Goal: Task Accomplishment & Management: Manage account settings

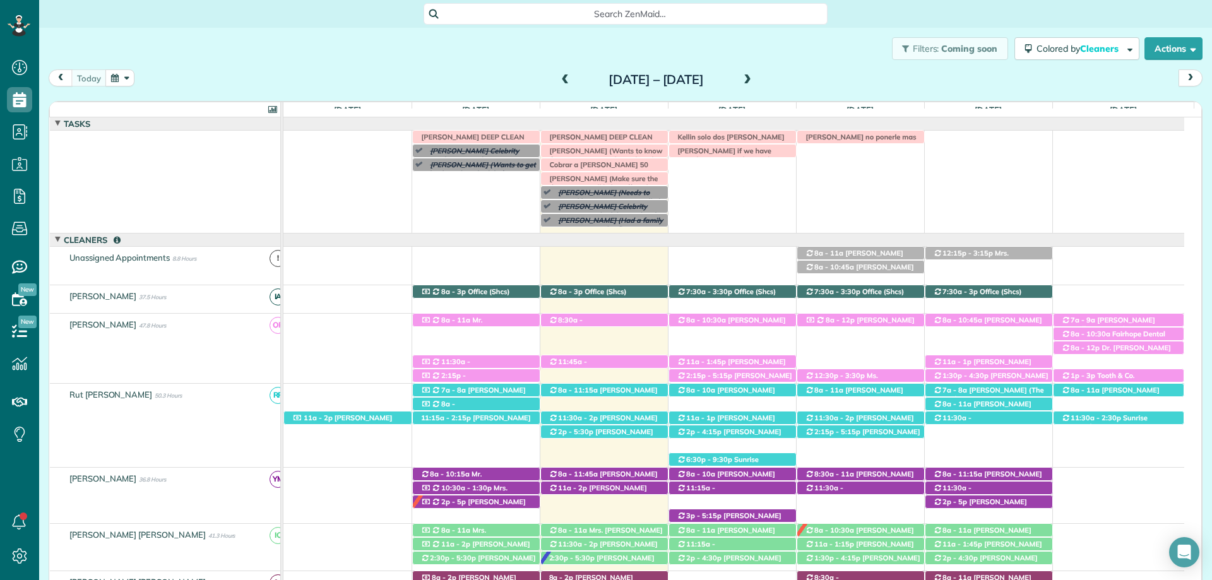
scroll to position [317, 0]
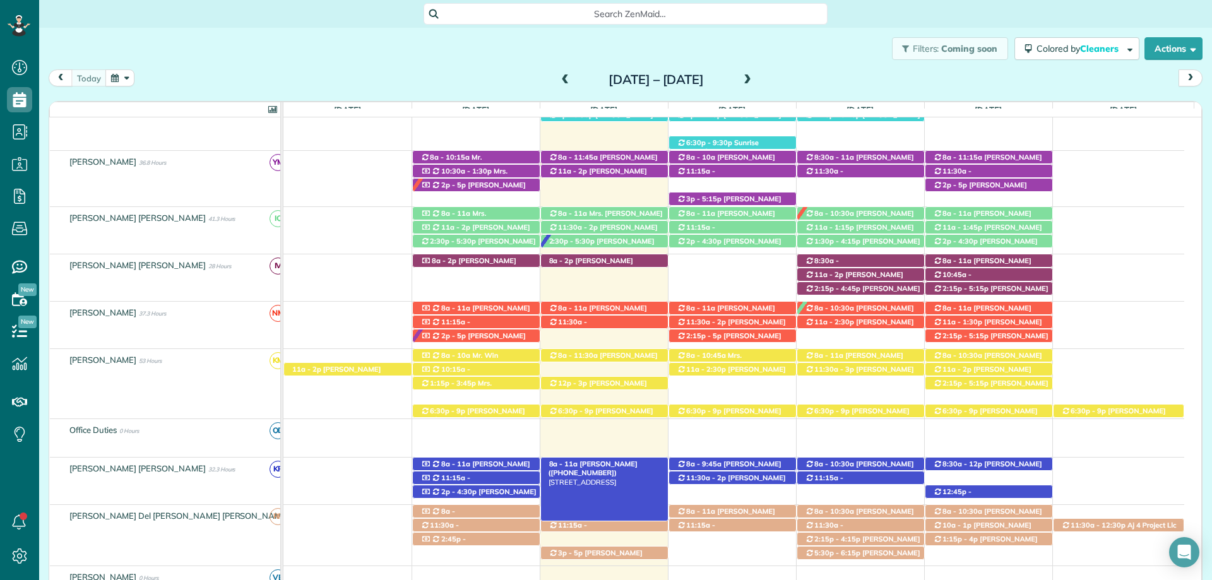
click at [602, 462] on span "[PERSON_NAME] ([PHONE_NUMBER])" at bounding box center [593, 469] width 89 height 18
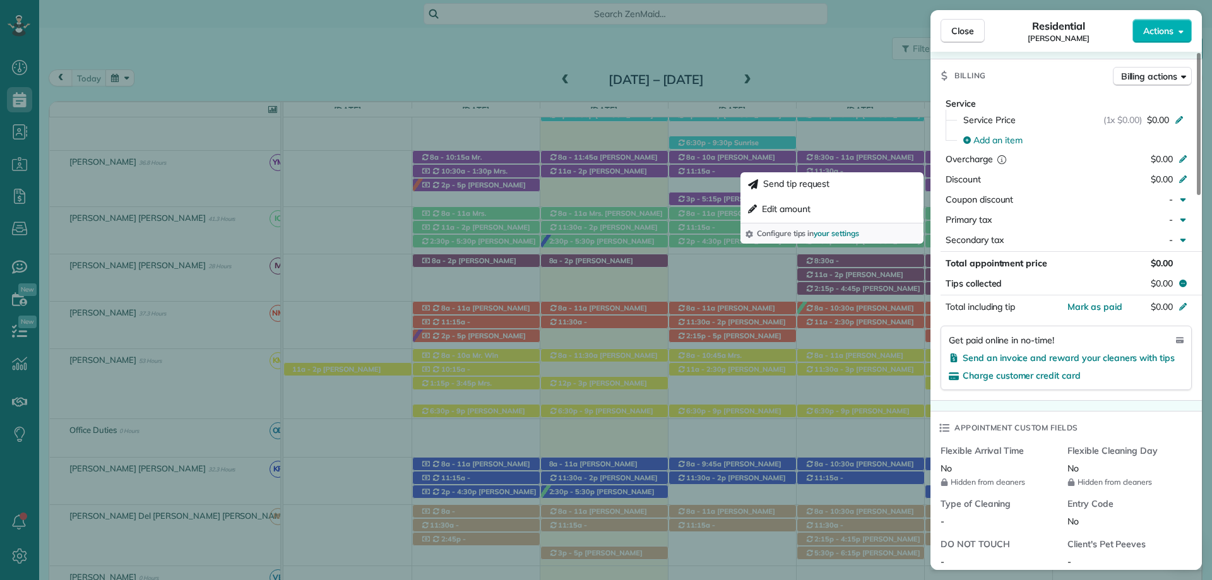
scroll to position [821, 0]
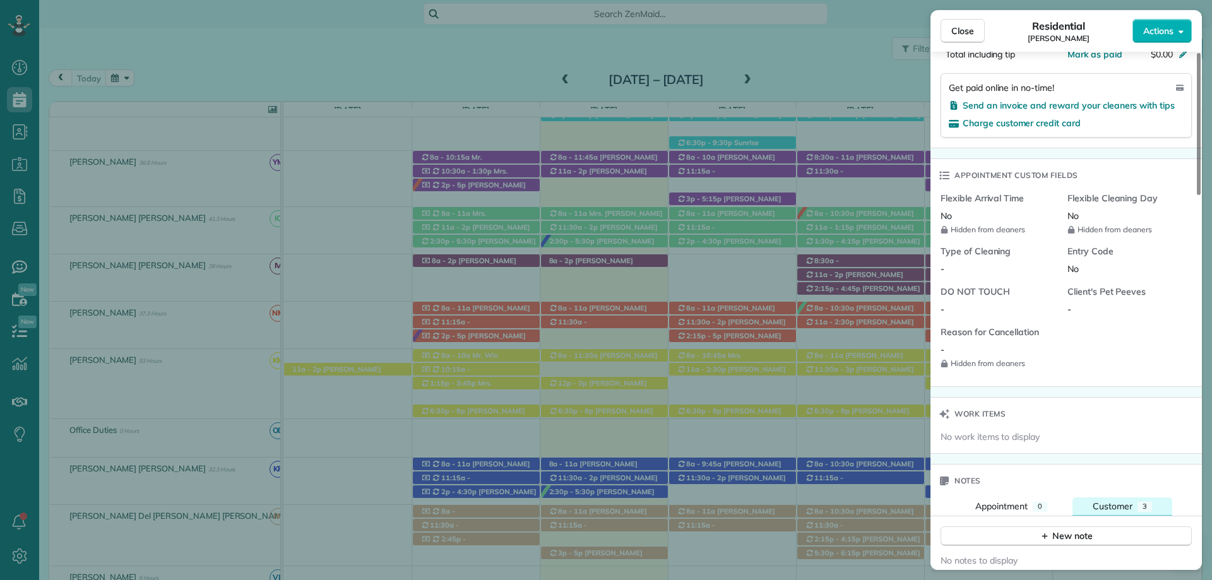
click at [1138, 502] on div "3" at bounding box center [1145, 507] width 15 height 10
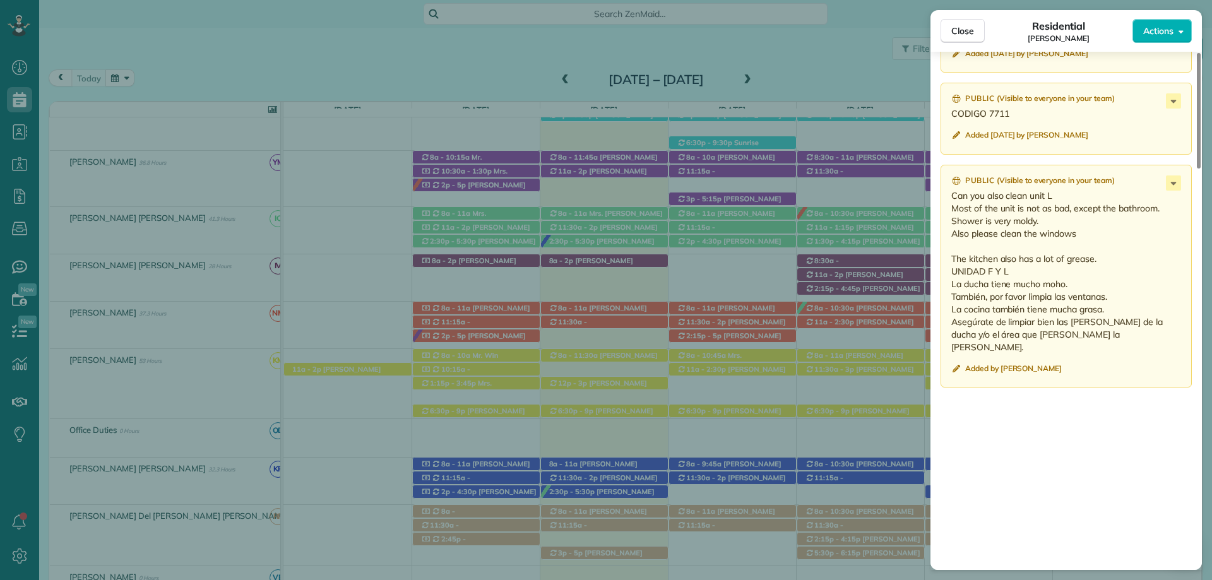
scroll to position [1389, 0]
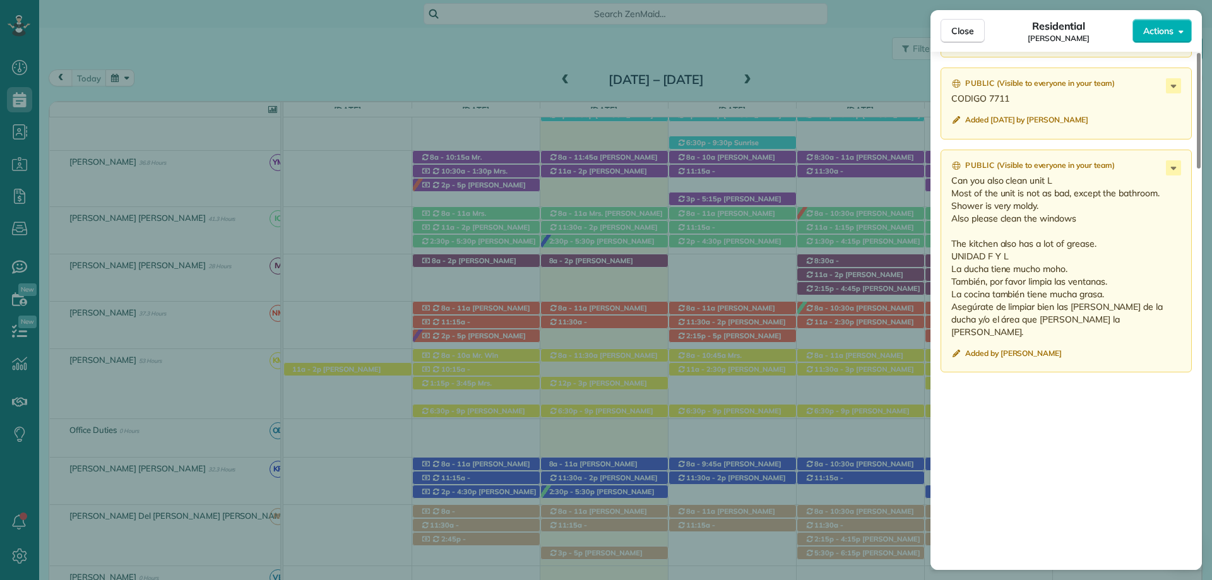
drag, startPoint x: 759, startPoint y: 321, endPoint x: 117, endPoint y: 561, distance: 684.8
click at [759, 321] on div "Close Residential [PERSON_NAME] Actions Status Active [PERSON_NAME] · Open prof…" at bounding box center [606, 290] width 1212 height 580
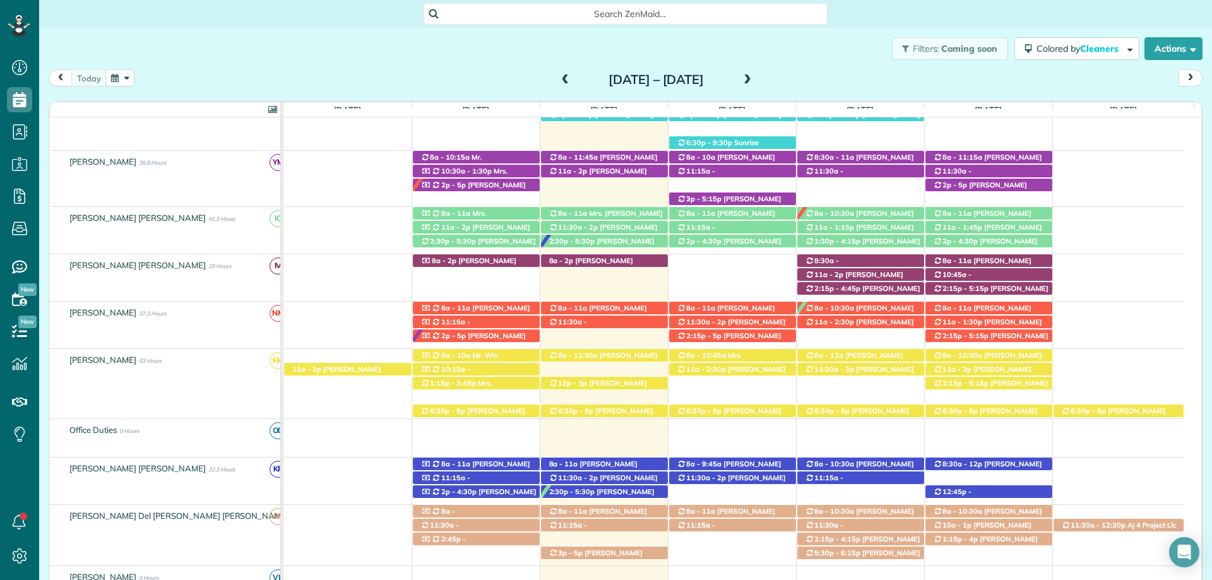
drag, startPoint x: 66, startPoint y: 530, endPoint x: 20, endPoint y: 519, distance: 47.5
click at [64, 530] on div "[PERSON_NAME] Del [PERSON_NAME] [PERSON_NAME] 40.5 Hours" at bounding box center [170, 535] width 241 height 61
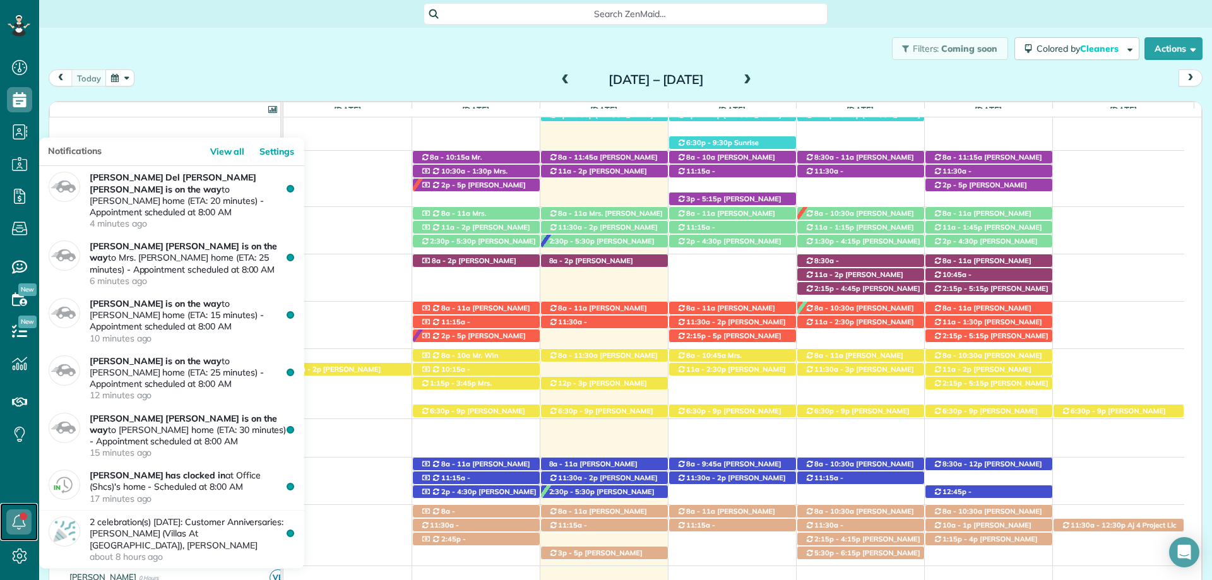
click at [18, 519] on icon at bounding box center [18, 521] width 25 height 25
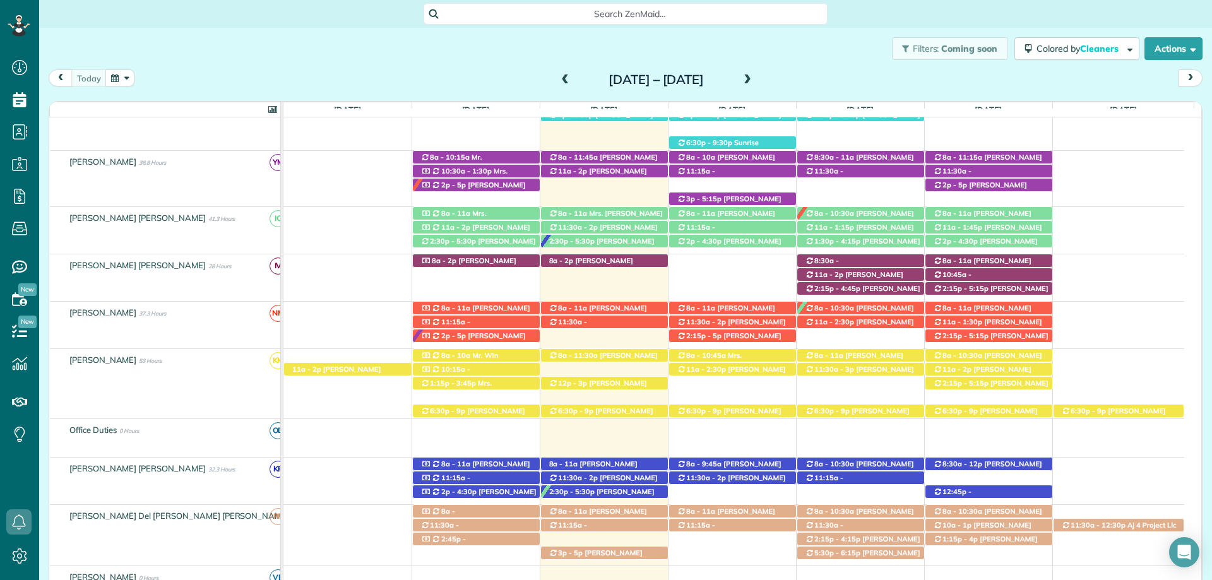
click at [237, 51] on div "Filters: Coming soon Colored by Cleaners Color by Cleaner Color by Team Color b…" at bounding box center [625, 49] width 1173 height 42
click at [615, 514] on span "[PERSON_NAME] ([PHONE_NUMBER])" at bounding box center [598, 516] width 98 height 18
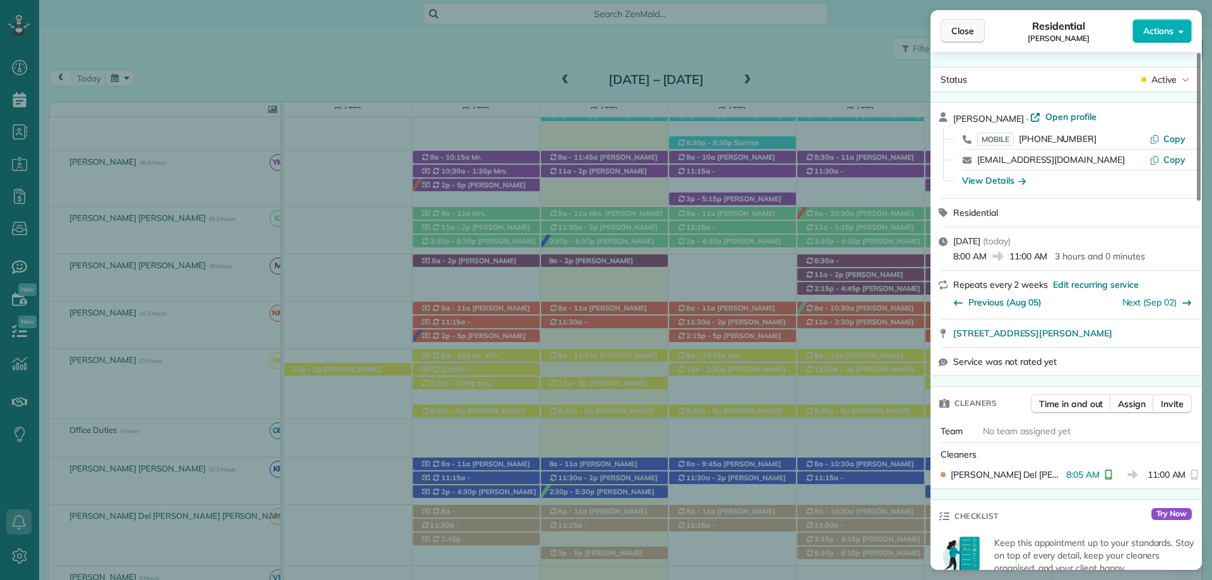
click at [949, 28] on button "Close" at bounding box center [963, 31] width 44 height 24
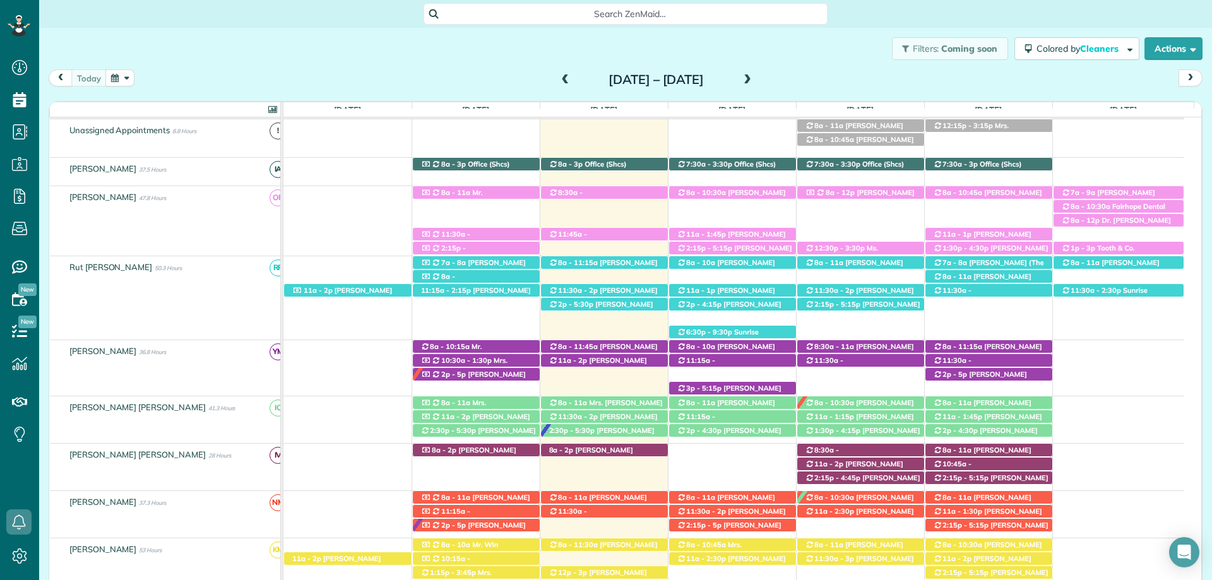
scroll to position [64, 0]
